Goal: Information Seeking & Learning: Learn about a topic

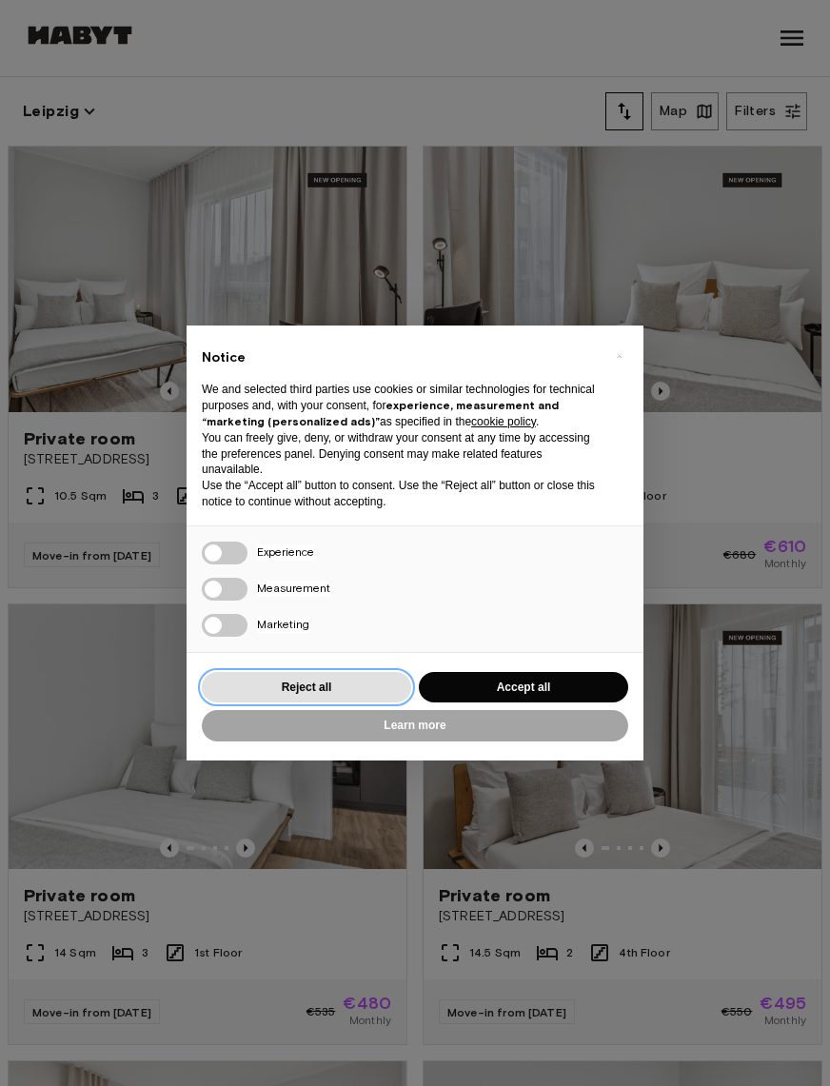
click at [338, 703] on button "Reject all" at bounding box center [306, 687] width 209 height 31
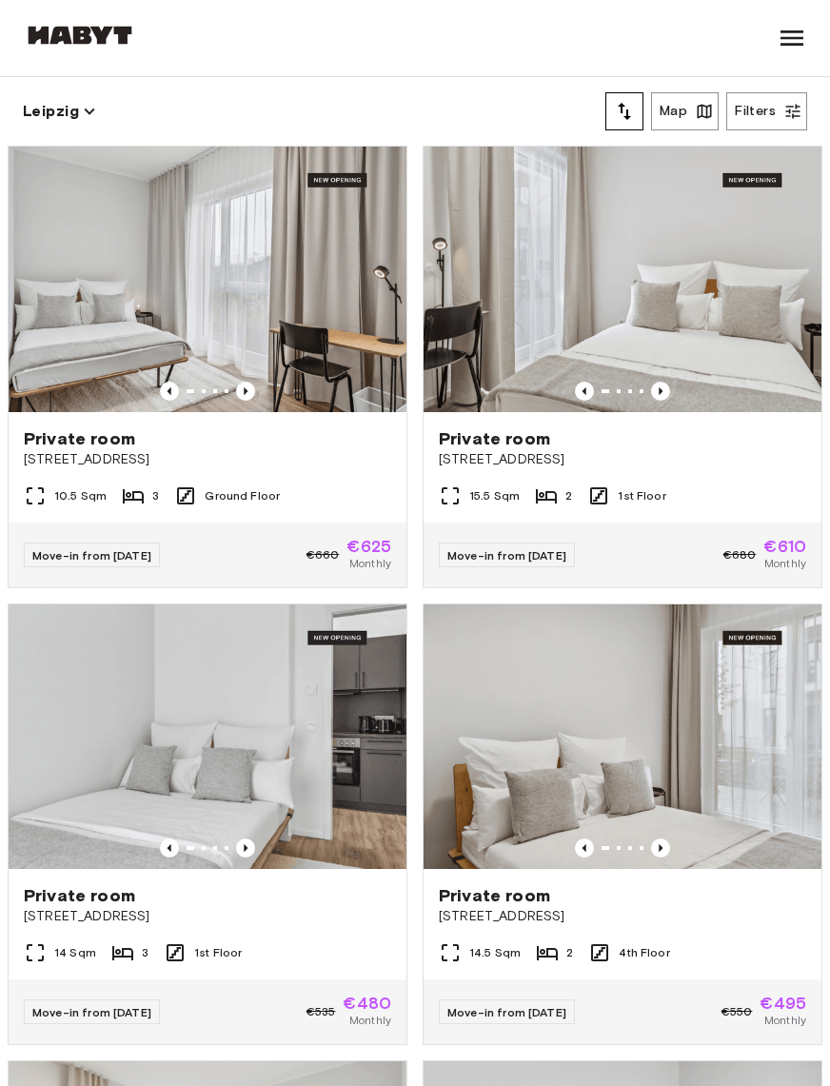
click at [284, 749] on img at bounding box center [208, 736] width 398 height 265
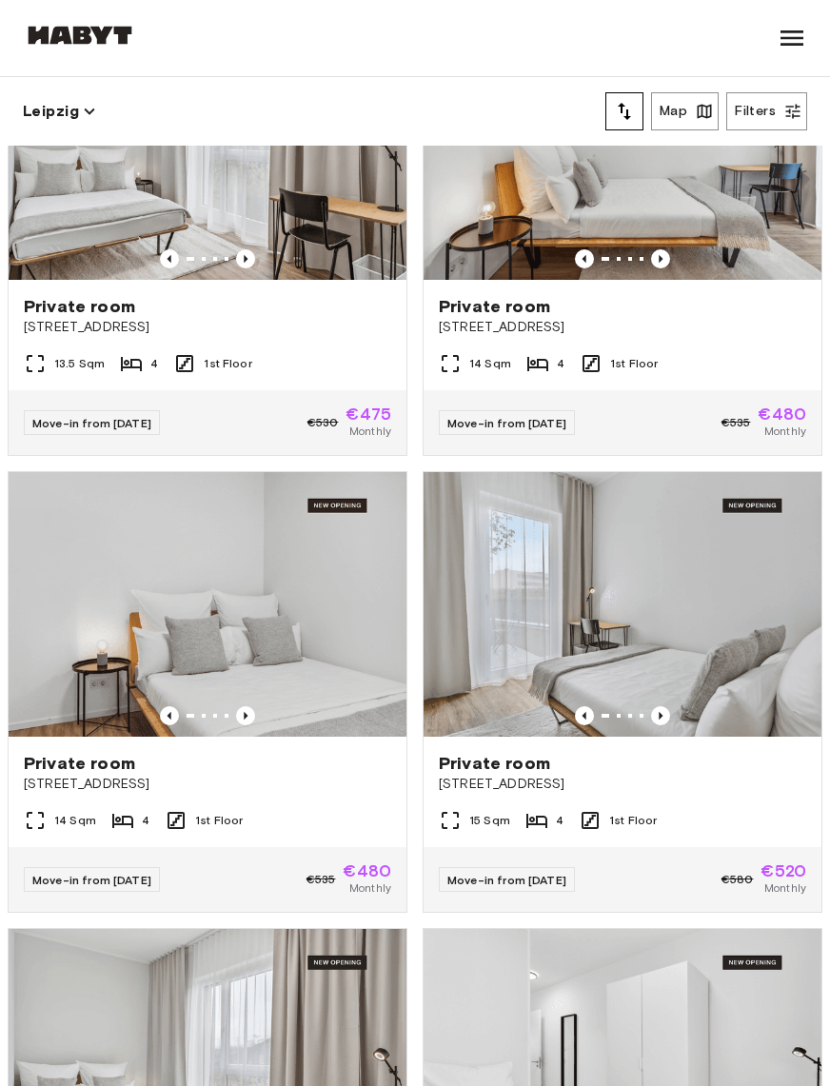
scroll to position [4248, 0]
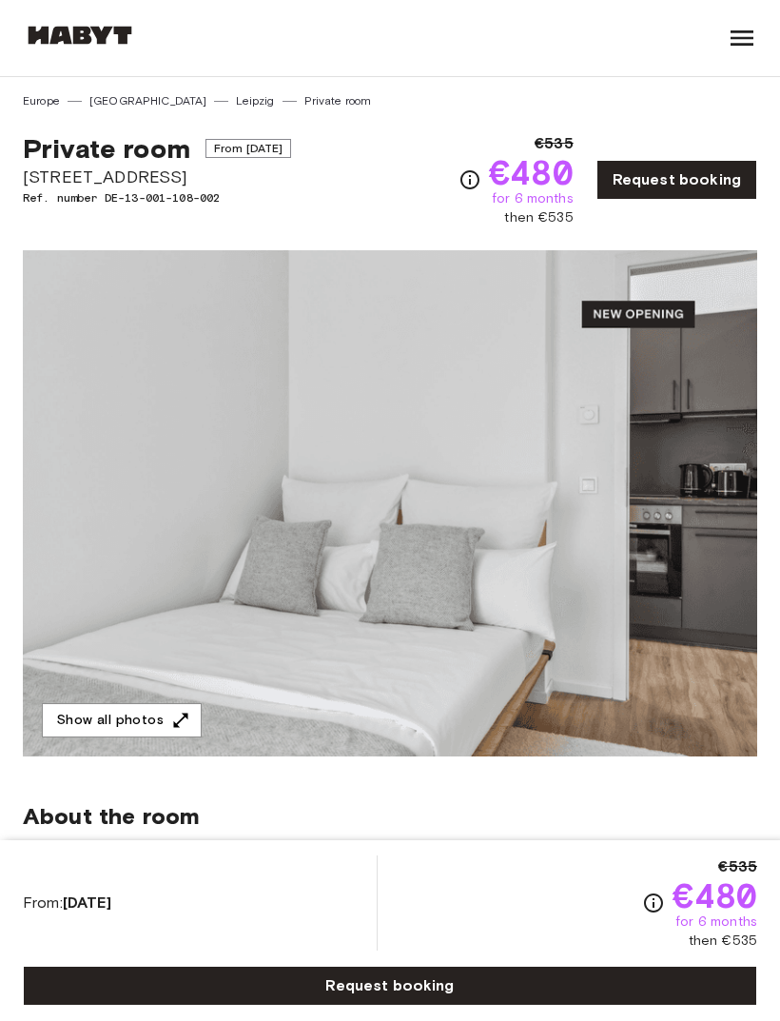
click at [564, 637] on img at bounding box center [390, 503] width 734 height 506
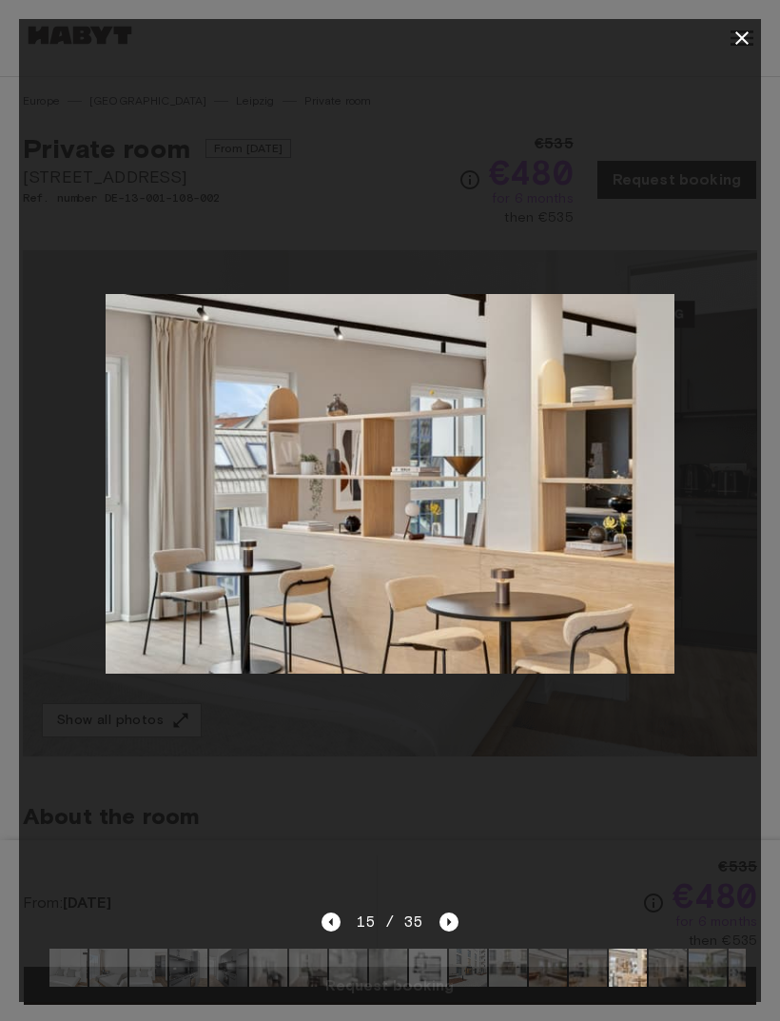
click at [748, 26] on button "button" at bounding box center [742, 38] width 38 height 38
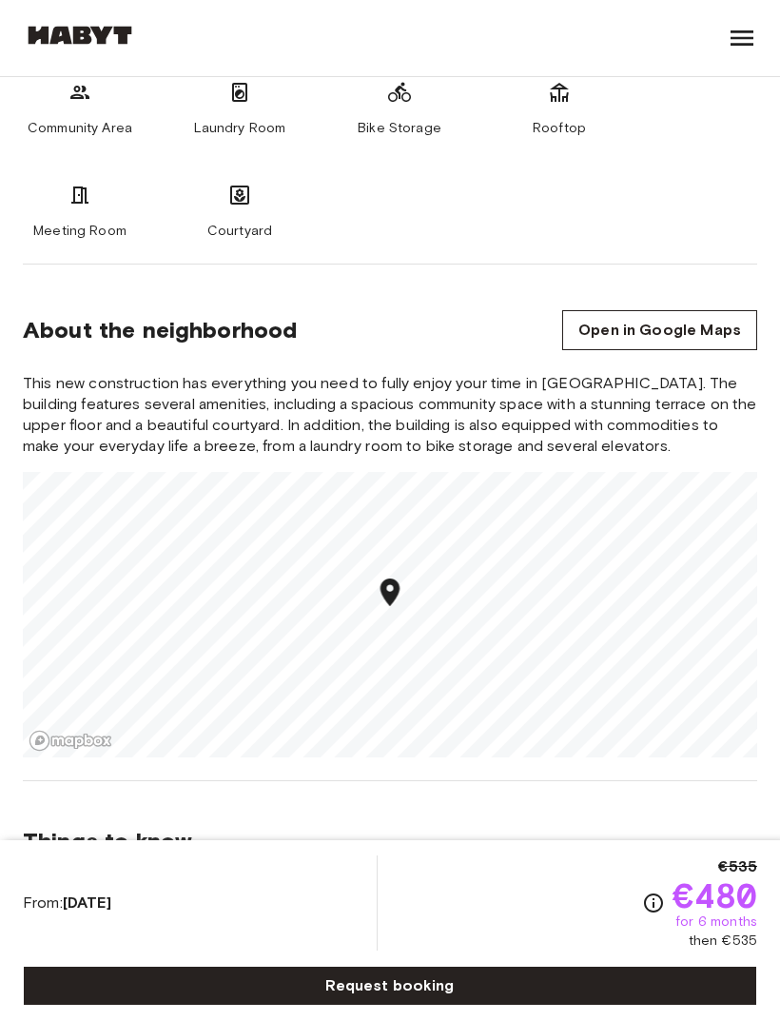
scroll to position [2419, 0]
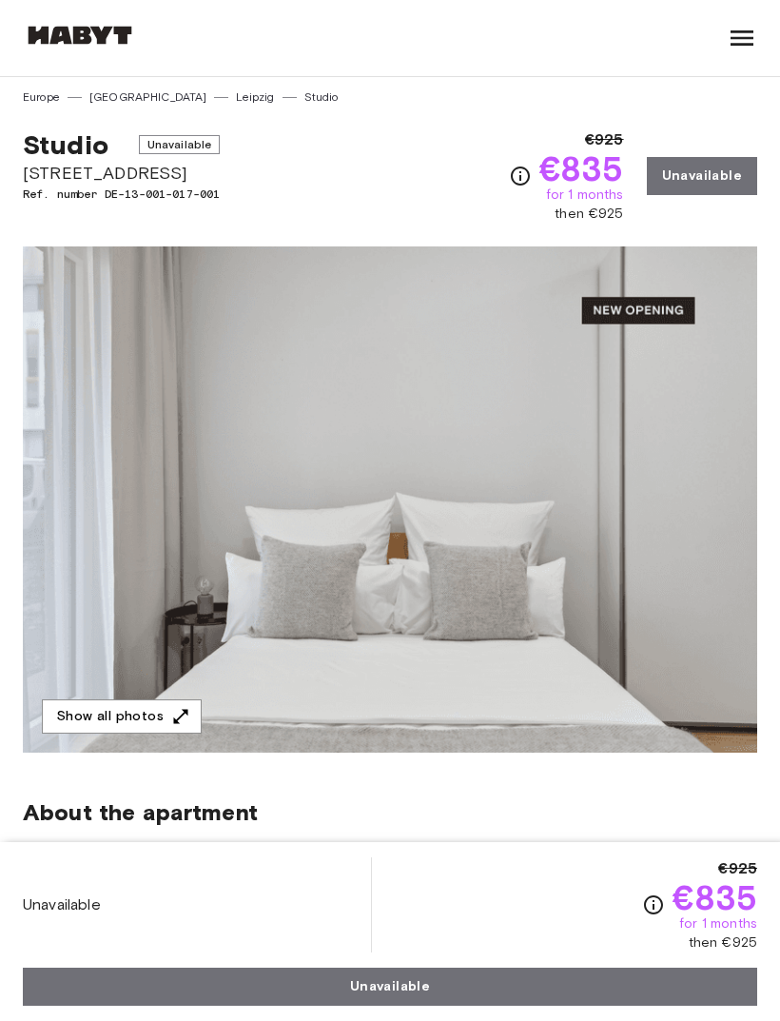
click at [533, 680] on img at bounding box center [390, 499] width 734 height 506
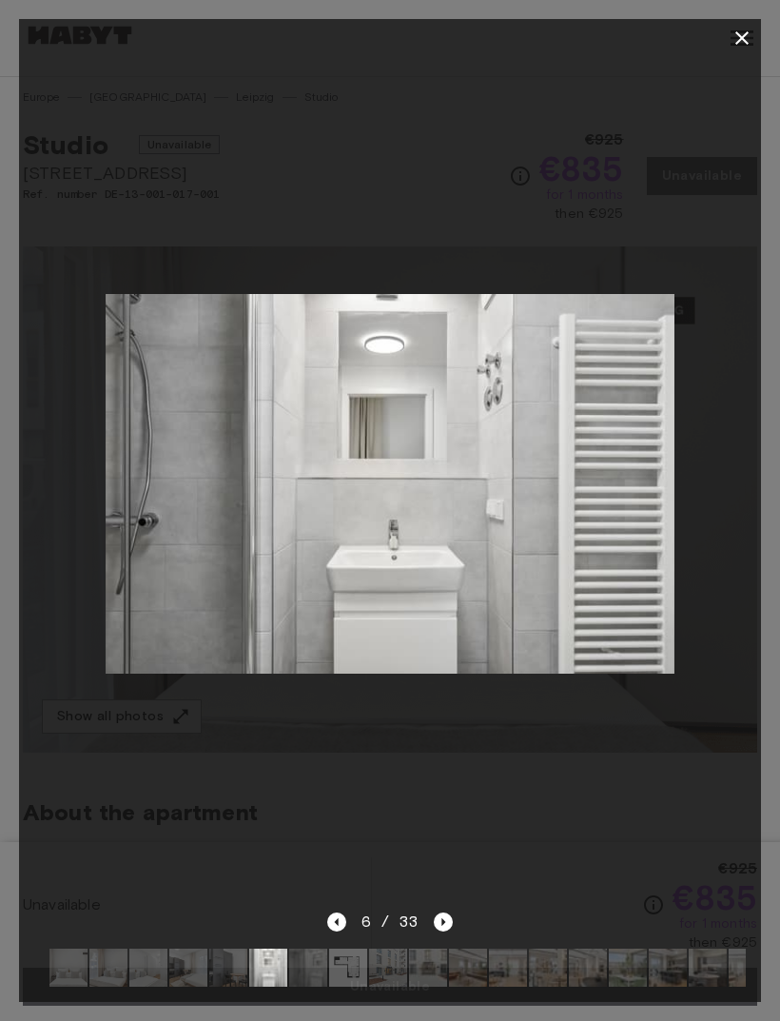
click at [730, 40] on button "button" at bounding box center [742, 38] width 38 height 38
